Goal: Information Seeking & Learning: Learn about a topic

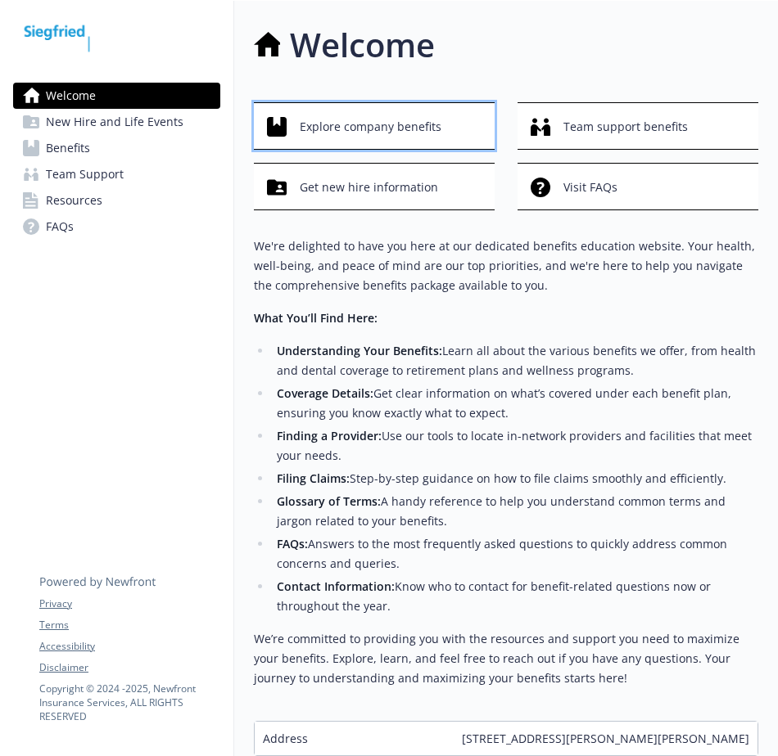
click at [416, 118] on span "Explore company benefits" at bounding box center [371, 126] width 142 height 31
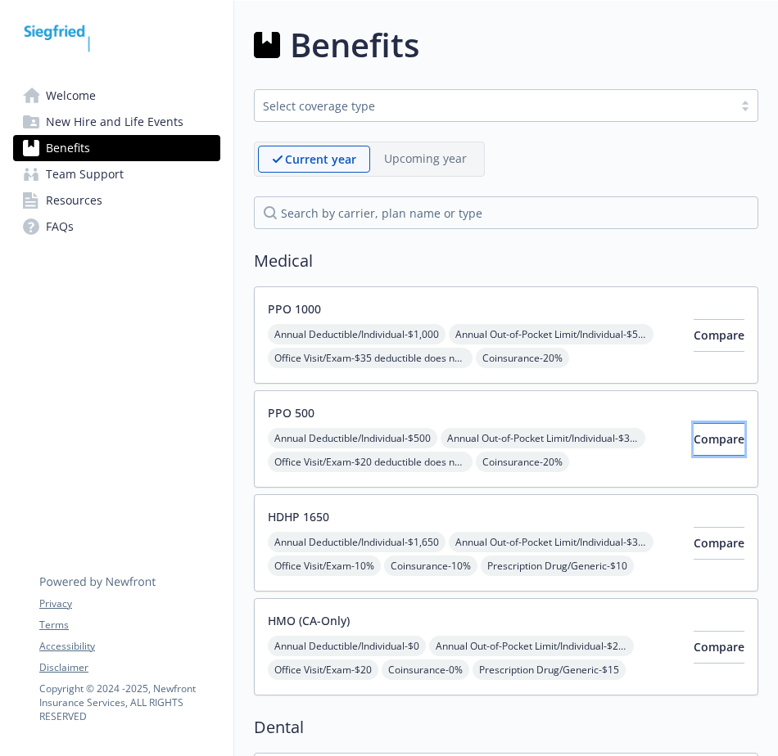
click at [693, 439] on span "Compare" at bounding box center [718, 439] width 51 height 16
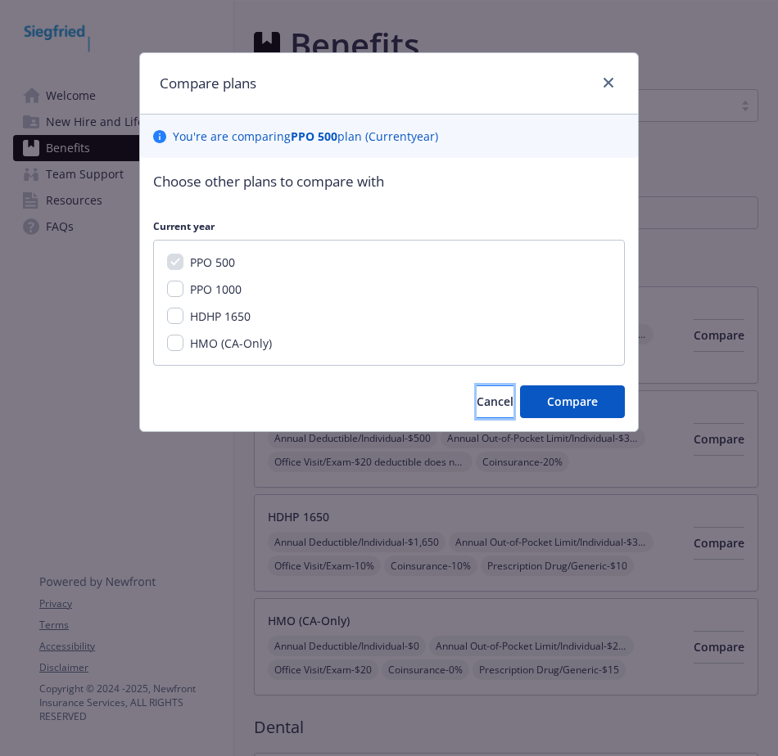
click at [495, 408] on button "Cancel" at bounding box center [494, 401] width 37 height 33
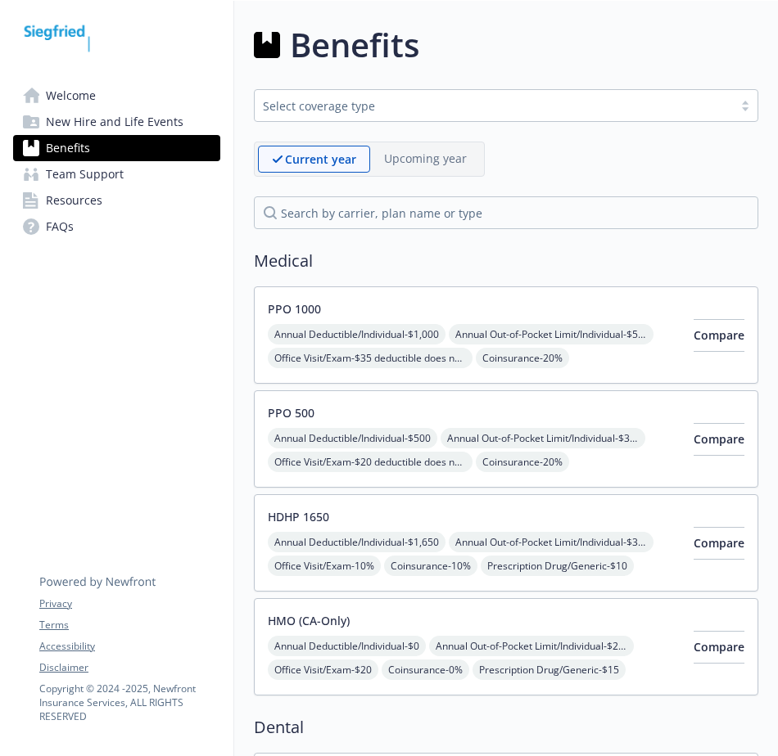
click at [309, 411] on button "PPO 500" at bounding box center [291, 412] width 47 height 17
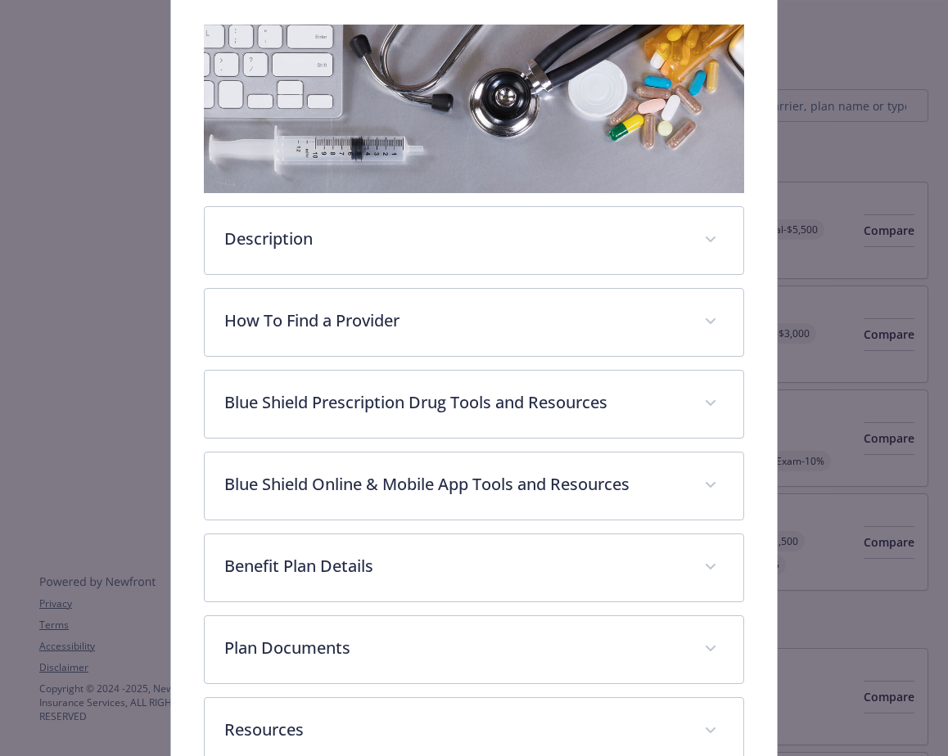
scroll to position [376, 0]
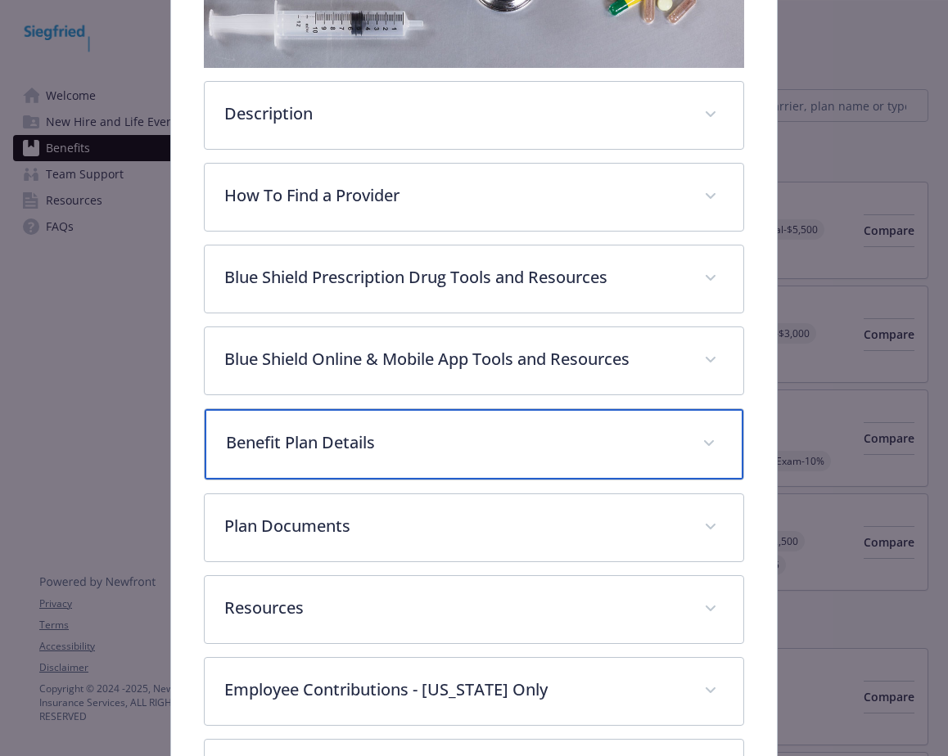
click at [432, 456] on div "Benefit Plan Details" at bounding box center [474, 444] width 538 height 70
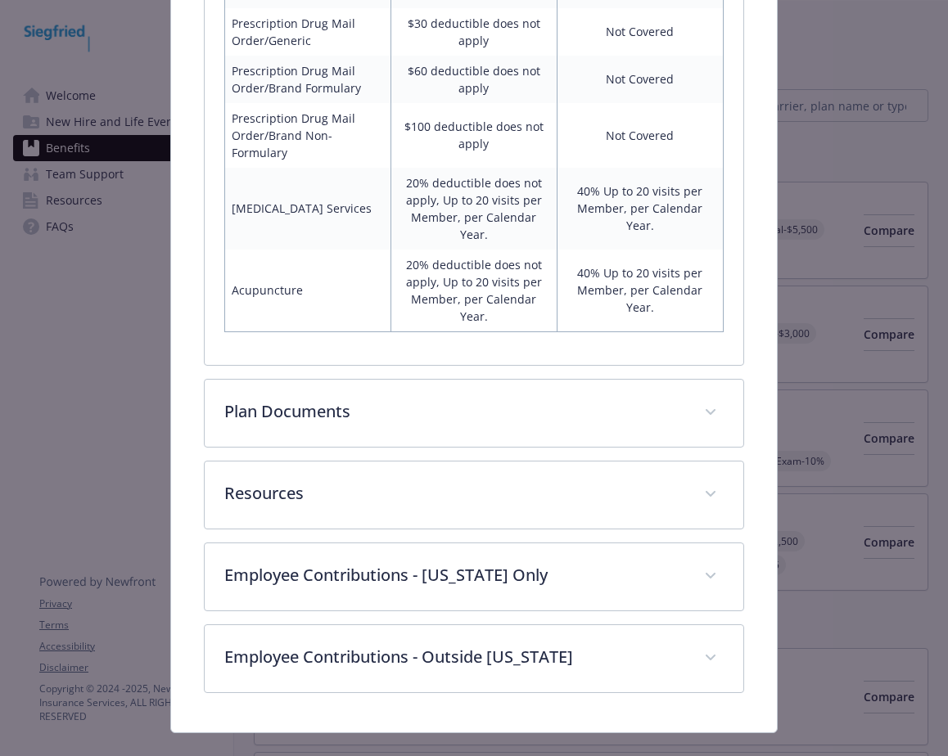
scroll to position [1843, 0]
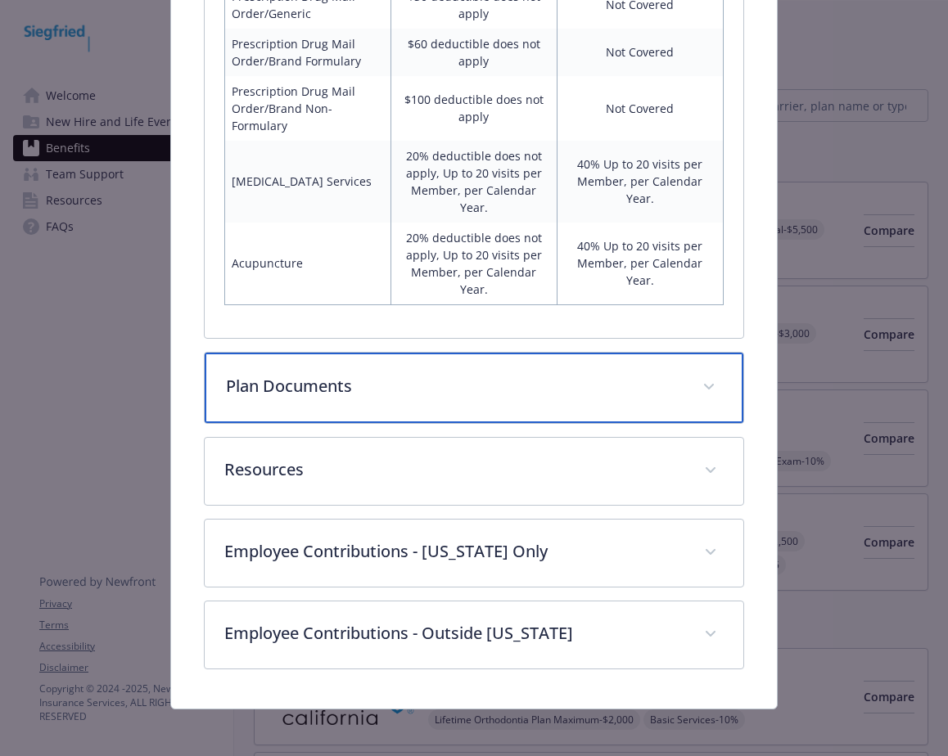
click at [467, 398] on div "Plan Documents" at bounding box center [474, 388] width 538 height 70
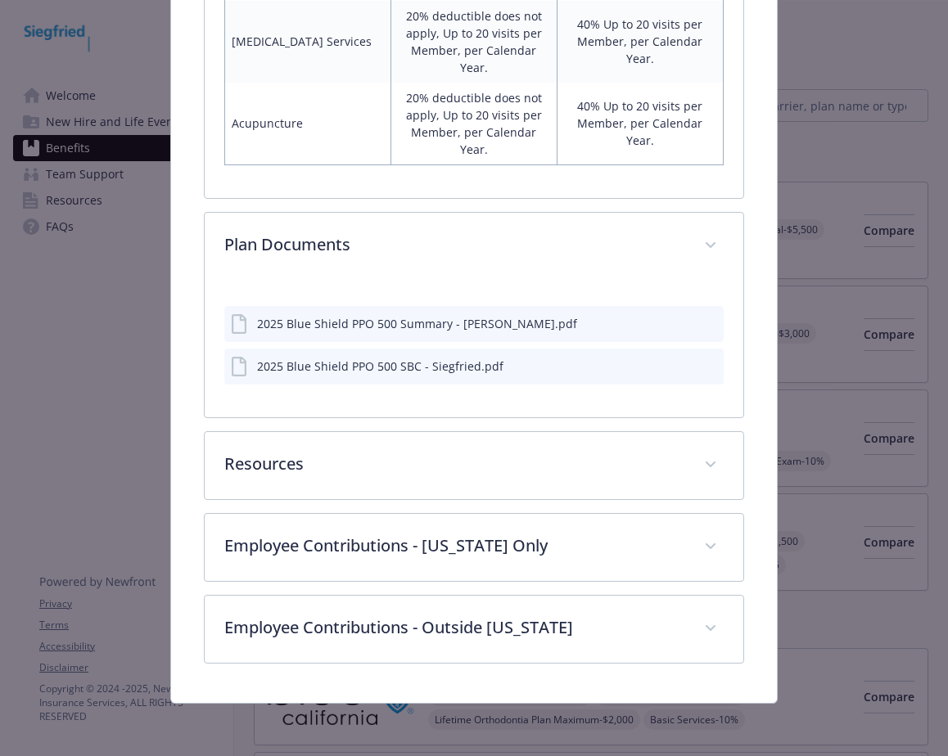
scroll to position [1977, 0]
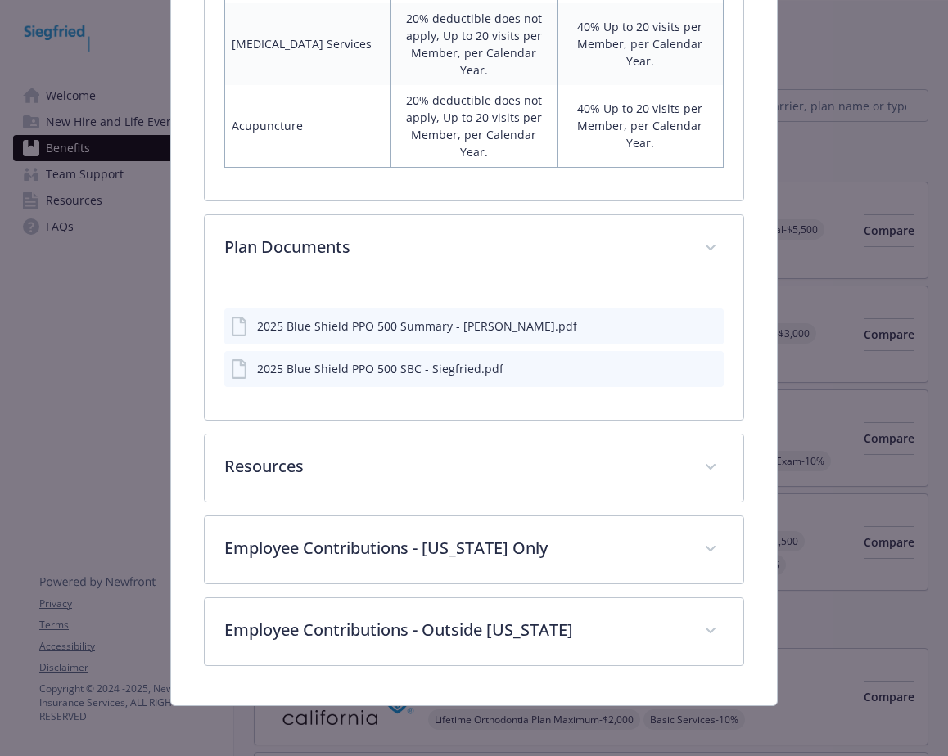
click at [701, 366] on icon "preview file" at bounding box center [708, 367] width 15 height 11
